Goal: Browse casually: Explore the website without a specific task or goal

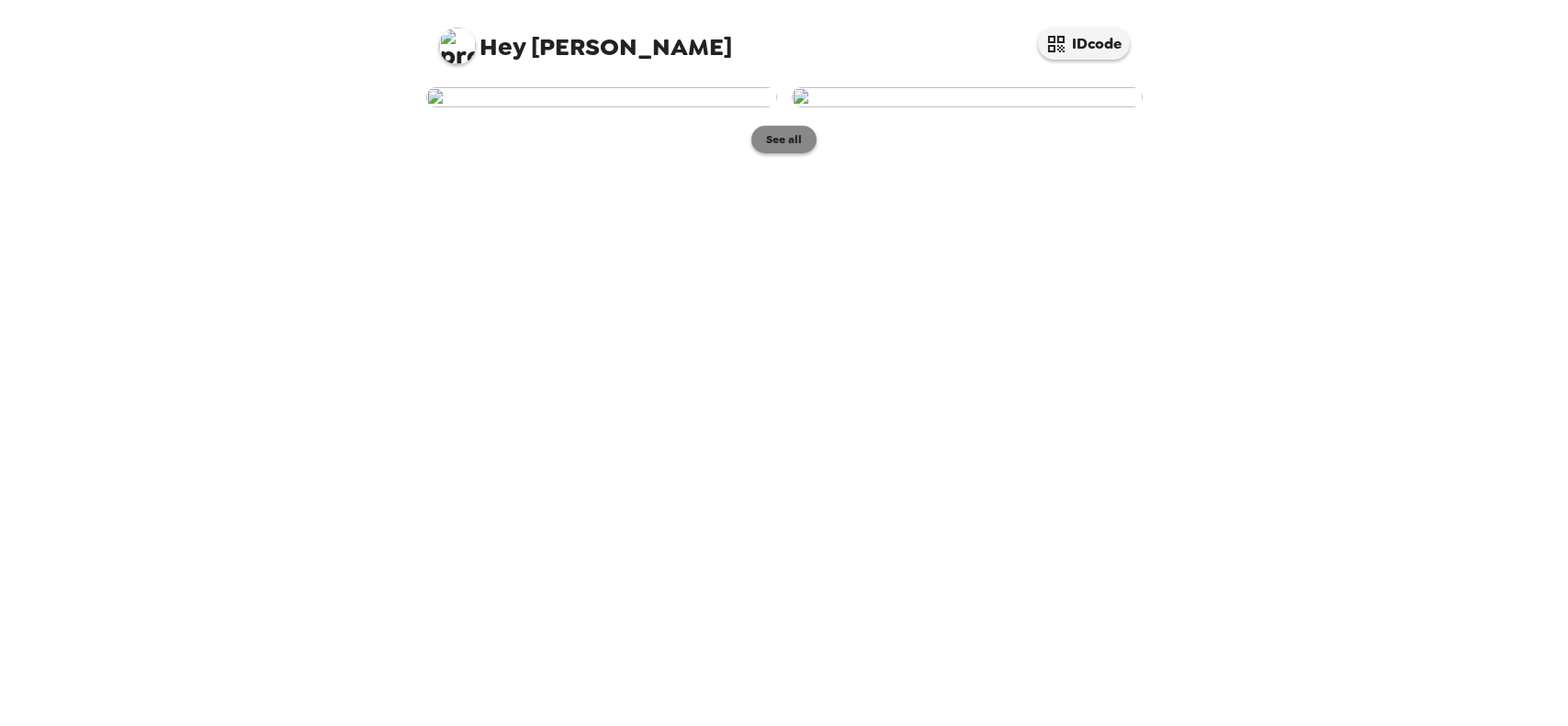
click at [783, 153] on button "See all" at bounding box center [784, 139] width 66 height 28
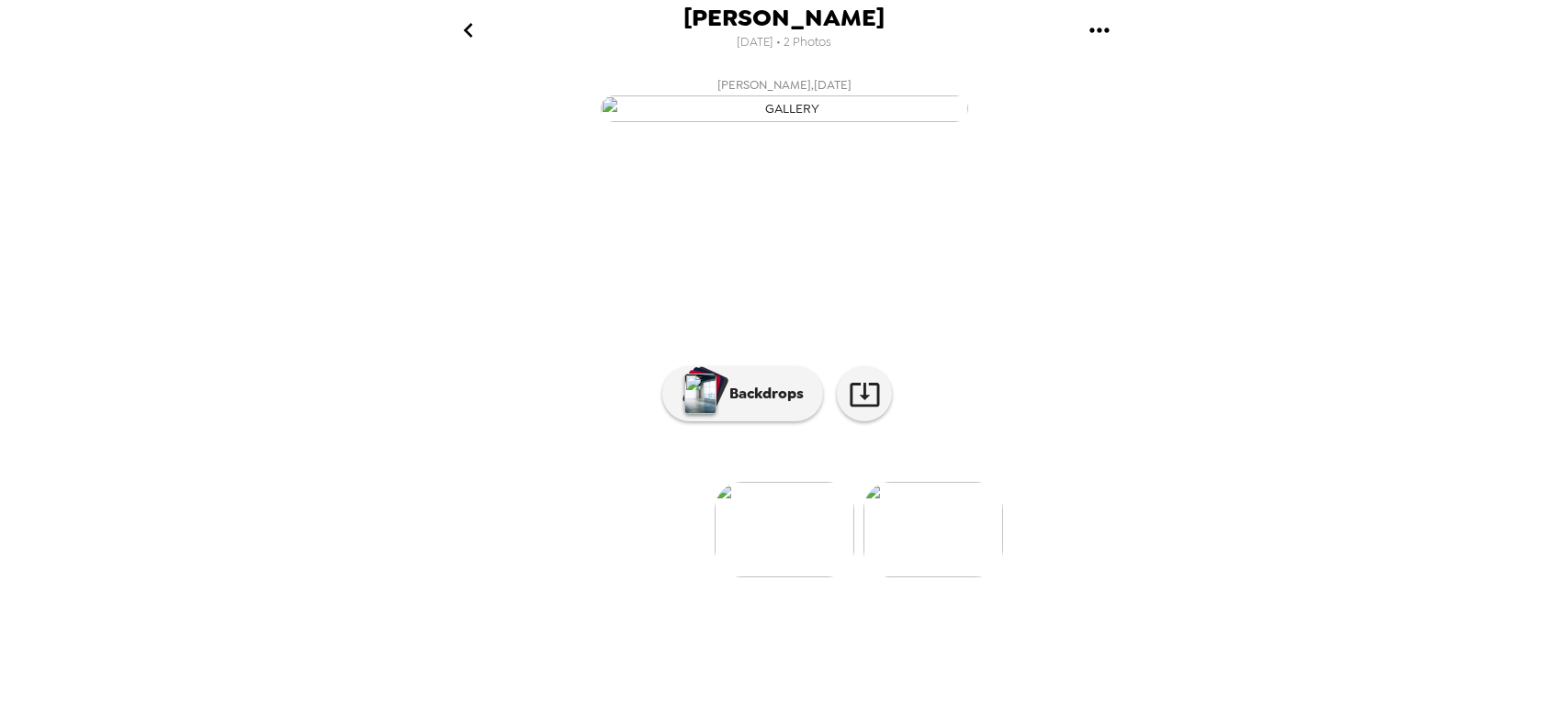
scroll to position [68, 0]
click at [936, 577] on img at bounding box center [932, 529] width 139 height 95
click at [767, 405] on p "Backdrops" at bounding box center [761, 394] width 84 height 22
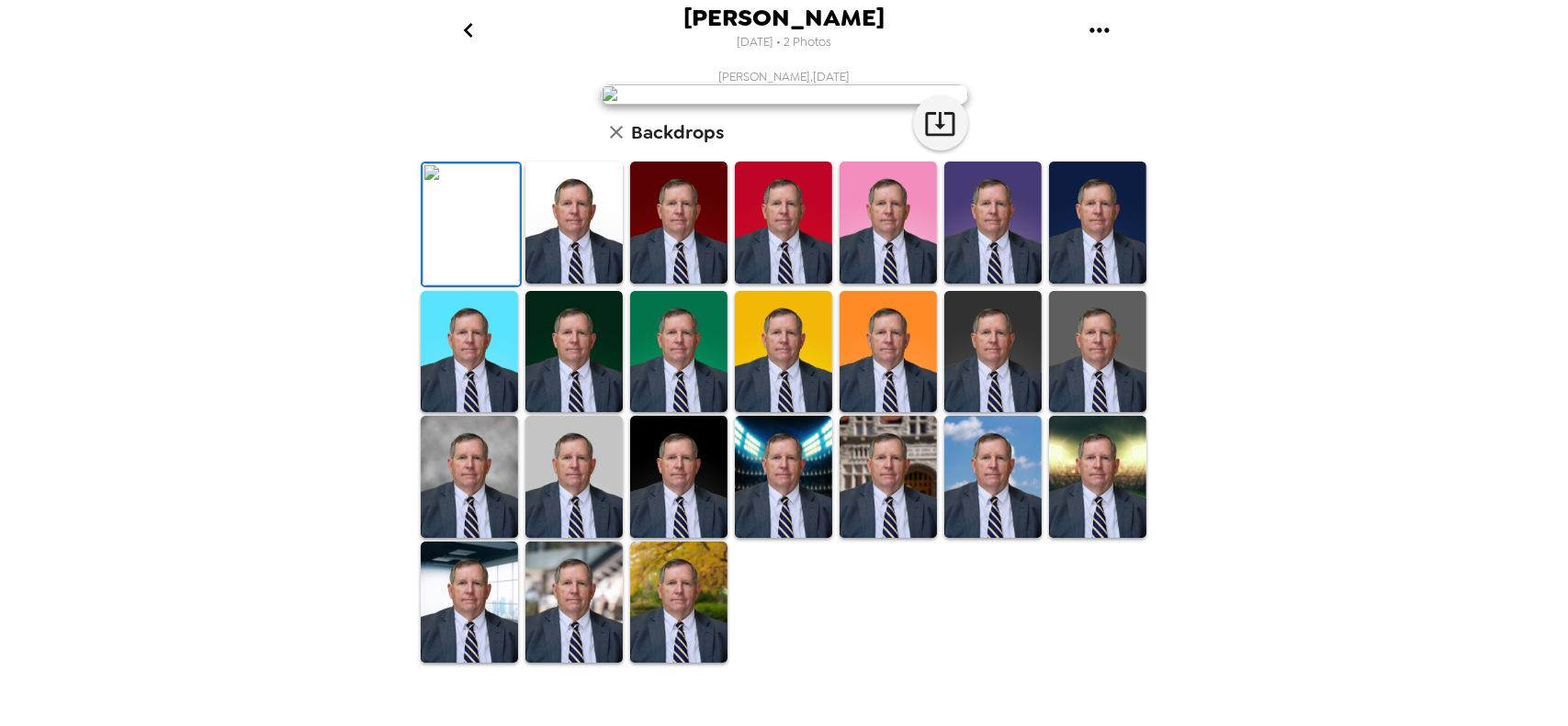
click at [562, 284] on img at bounding box center [573, 222] width 97 height 122
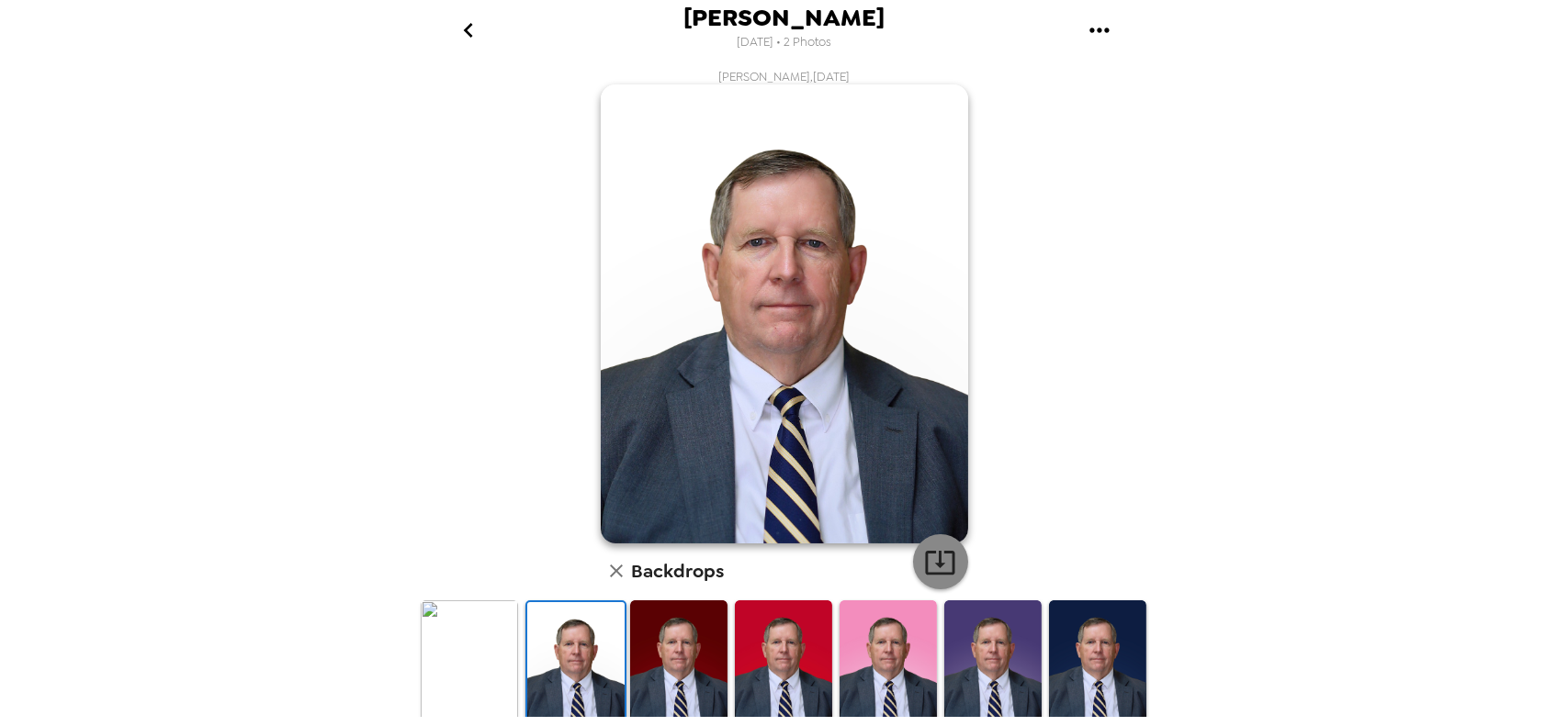
click at [937, 558] on icon "button" at bounding box center [940, 562] width 32 height 32
